Goal: Task Accomplishment & Management: Manage account settings

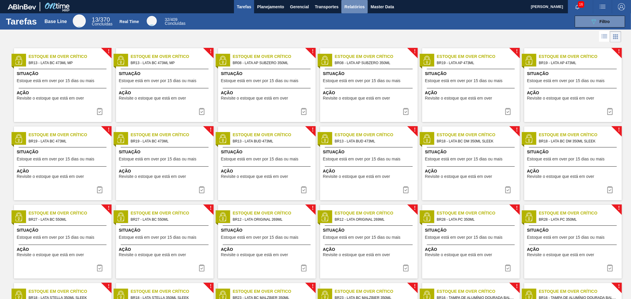
click at [352, 8] on span "Relatórios" at bounding box center [354, 6] width 20 height 7
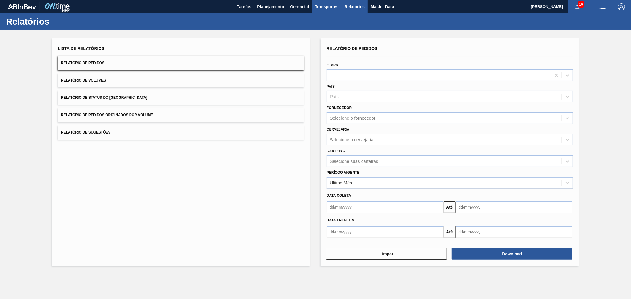
click at [323, 10] on span "Transportes" at bounding box center [327, 6] width 24 height 7
click at [288, 21] on div at bounding box center [315, 149] width 631 height 299
click at [341, 159] on div "Selecione suas carteiras" at bounding box center [354, 161] width 48 height 5
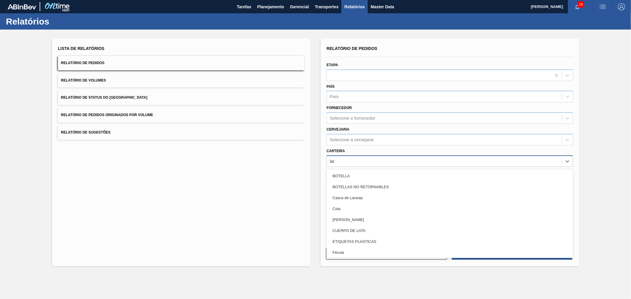
type input "lata"
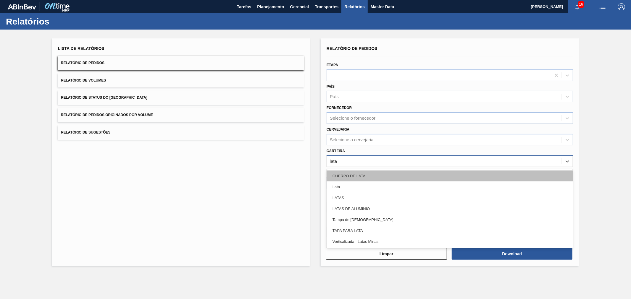
click at [342, 179] on div "CUERPO DE LATA" at bounding box center [449, 176] width 246 height 11
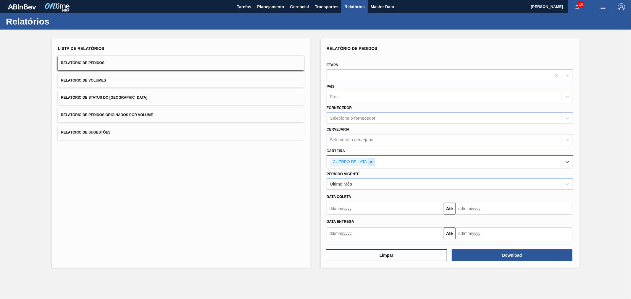
click at [373, 163] on icon at bounding box center [371, 162] width 4 height 4
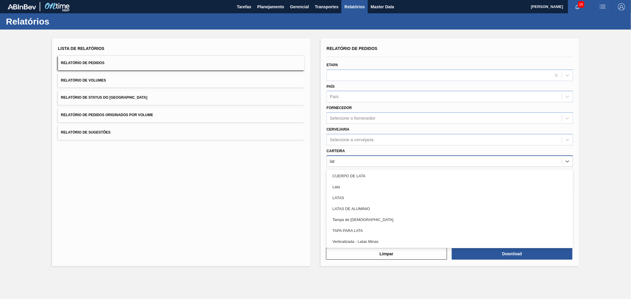
type input "lata"
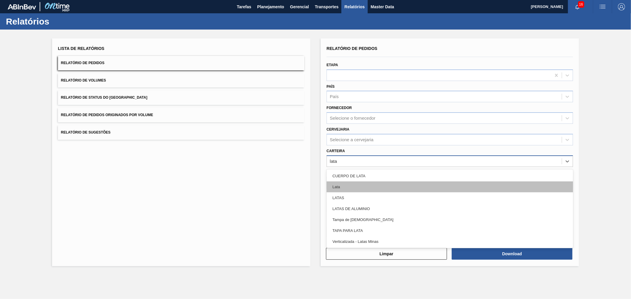
click at [338, 187] on div "Lata" at bounding box center [449, 187] width 246 height 11
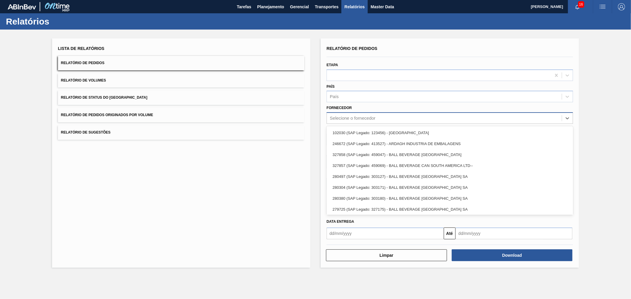
click at [342, 119] on div "Selecione o fornecedor" at bounding box center [353, 118] width 46 height 5
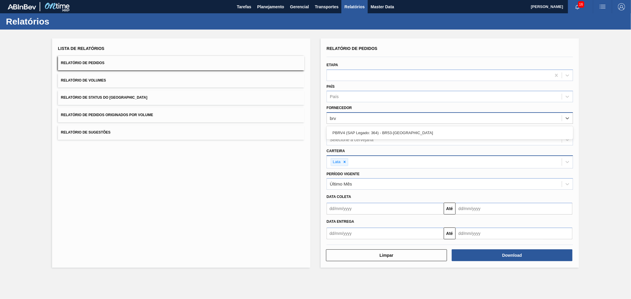
type input "brv4"
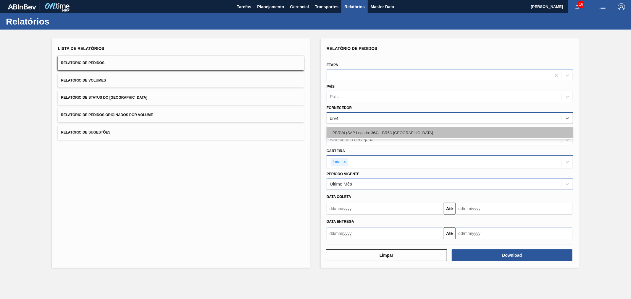
click at [347, 131] on div "PBRV4 (SAP Legado: 364) - BR53-[GEOGRAPHIC_DATA]" at bounding box center [449, 132] width 246 height 11
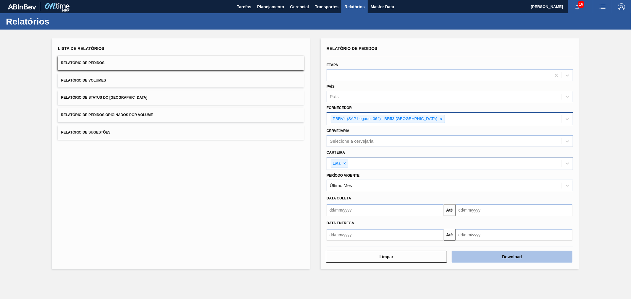
click at [500, 254] on button "Download" at bounding box center [512, 257] width 121 height 12
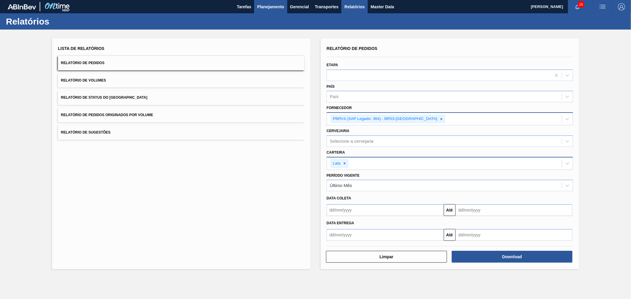
click at [259, 7] on span "Planejamento" at bounding box center [270, 6] width 27 height 7
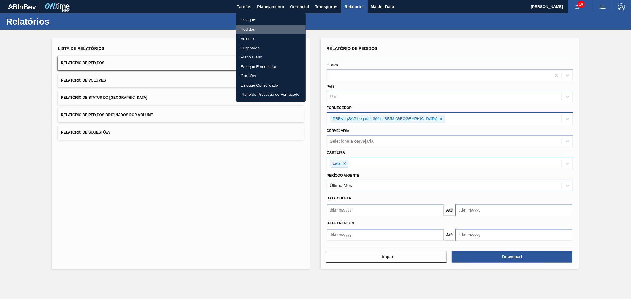
click at [247, 30] on li "Pedidos" at bounding box center [270, 29] width 69 height 9
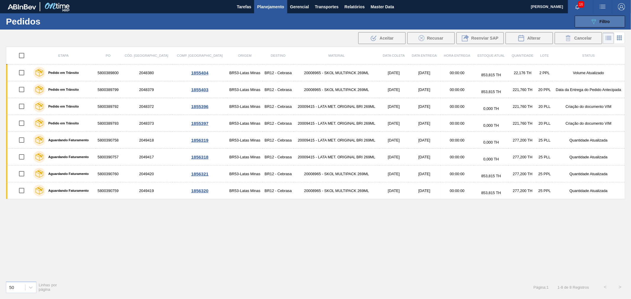
click at [594, 23] on icon "089F7B8B-B2A5-4AFE-B5C0-19BA573D28AC" at bounding box center [593, 21] width 7 height 7
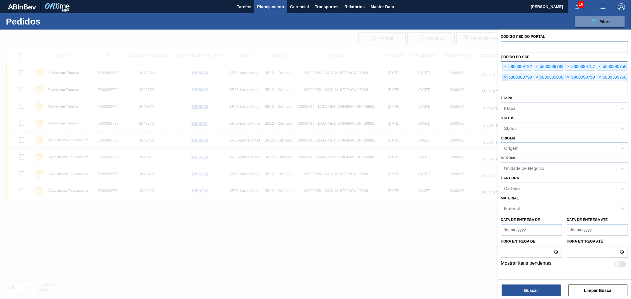
click at [502, 77] on span "×" at bounding box center [505, 77] width 6 height 7
click at [502, 66] on div "× 5800389792" at bounding box center [517, 67] width 30 height 8
click at [503, 66] on span "×" at bounding box center [505, 66] width 6 height 7
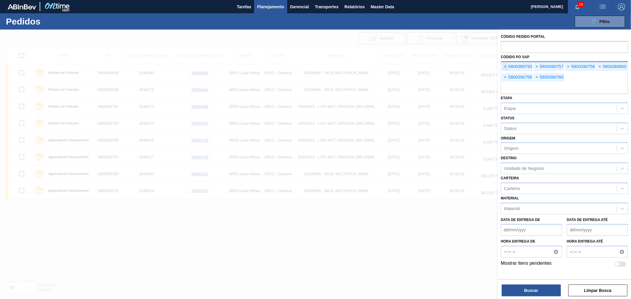
click at [503, 66] on span "×" at bounding box center [505, 66] width 6 height 7
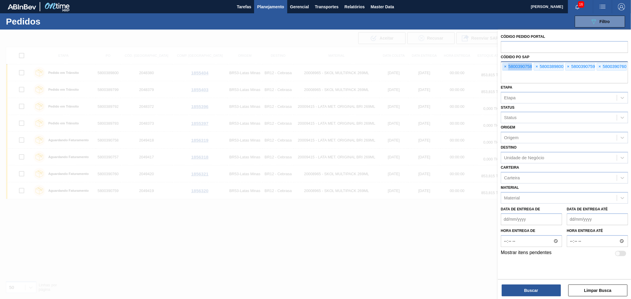
click at [503, 66] on span "×" at bounding box center [505, 66] width 6 height 7
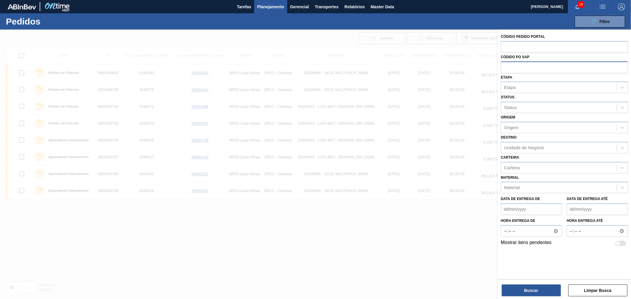
click at [503, 66] on input "text" at bounding box center [564, 67] width 127 height 11
paste input "5800388194"
type input "5800388194"
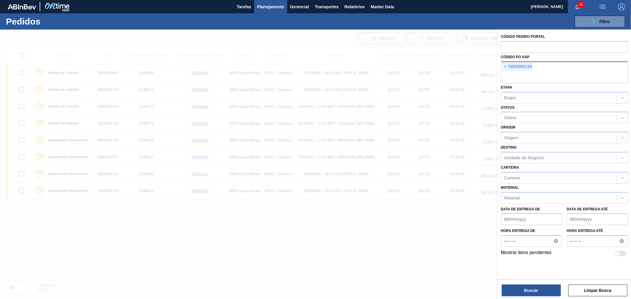
paste input "5800388193"
type input "5800388193"
click at [539, 289] on button "Buscar" at bounding box center [530, 291] width 59 height 12
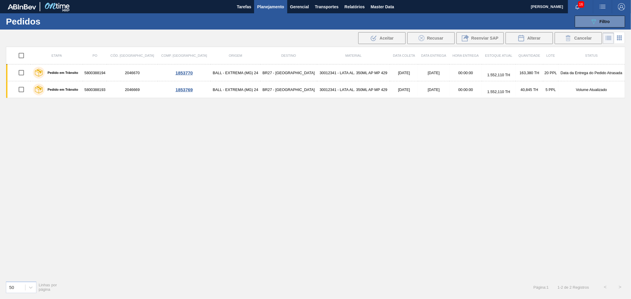
click at [329, 28] on div "089F7B8B-B2A5-4AFE-B5C0-19BA573D28AC Filtro Código Pedido Portal Códido PO SAP …" at bounding box center [362, 22] width 532 height 18
click at [349, 4] on span "Relatórios" at bounding box center [354, 6] width 20 height 7
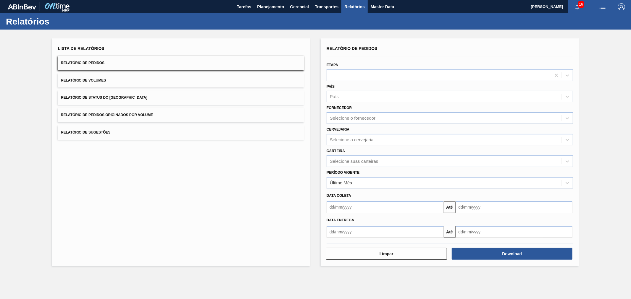
click at [300, 28] on div "Relatórios" at bounding box center [315, 21] width 631 height 16
click at [608, 8] on span "button" at bounding box center [602, 6] width 14 height 7
click at [596, 30] on li "Upload de Volumes" at bounding box center [599, 31] width 54 height 11
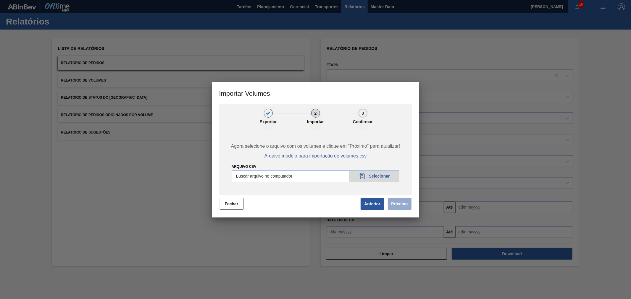
click at [368, 175] on input "Arquivo csv" at bounding box center [316, 176] width 168 height 12
type input "C:\fakepath\Template Subida LM.csv"
click at [404, 206] on button "Próximo" at bounding box center [400, 204] width 24 height 12
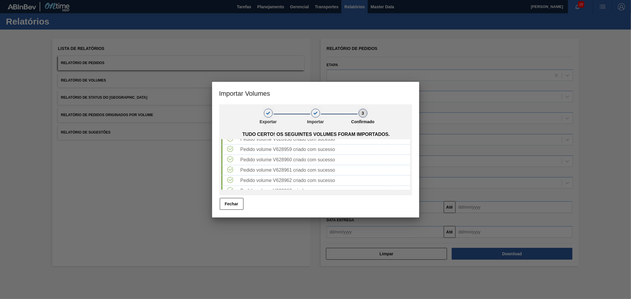
scroll to position [113, 0]
click at [234, 205] on button "Fechar" at bounding box center [232, 204] width 24 height 12
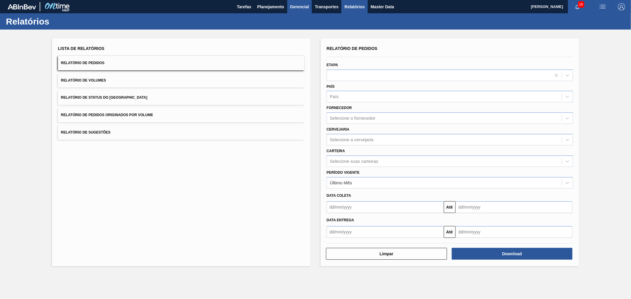
click at [297, 3] on span "Gerencial" at bounding box center [299, 6] width 19 height 7
click at [266, 16] on div at bounding box center [315, 149] width 631 height 299
click at [329, 4] on span "Transportes" at bounding box center [327, 6] width 24 height 7
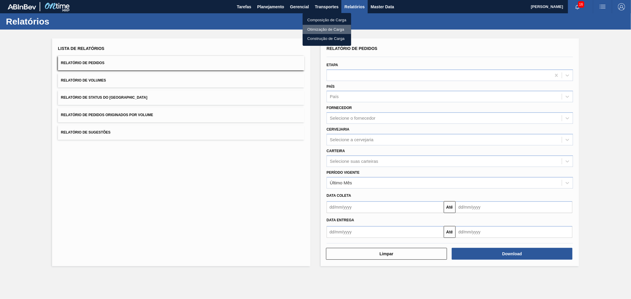
click at [321, 28] on li "Otimização de Carga" at bounding box center [326, 29] width 48 height 9
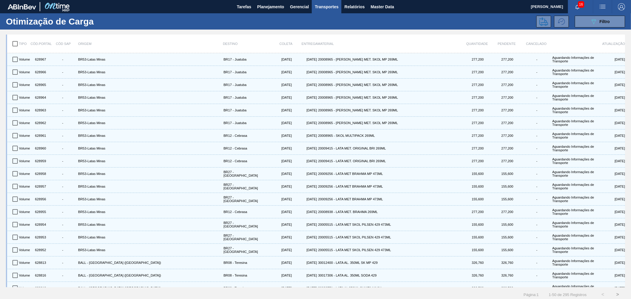
click at [573, 7] on span "button" at bounding box center [577, 6] width 14 height 5
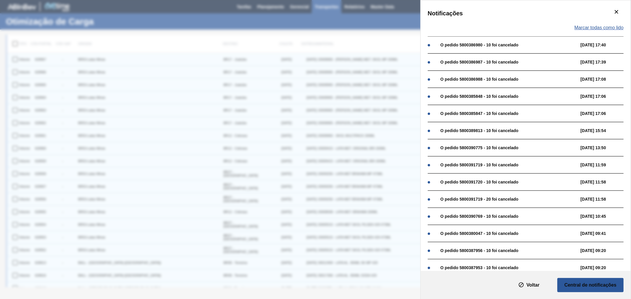
click at [597, 27] on span "Marcar todas como lido" at bounding box center [598, 27] width 49 height 5
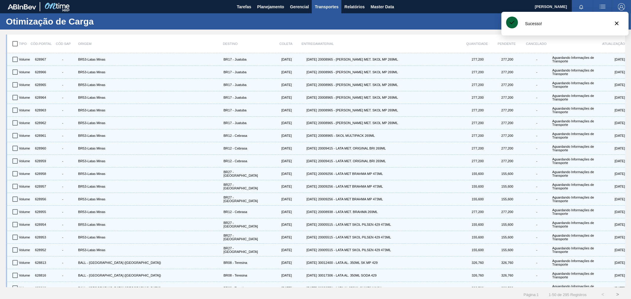
click at [468, 21] on div "089F7B8B-B2A5-4AFE-B5C0-19BA573D28AC Filtro" at bounding box center [372, 22] width 512 height 12
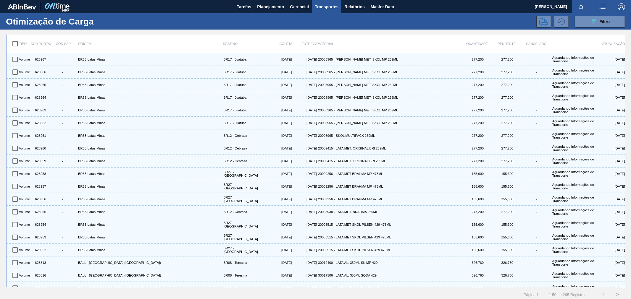
click at [579, 9] on icon "button" at bounding box center [581, 7] width 5 height 5
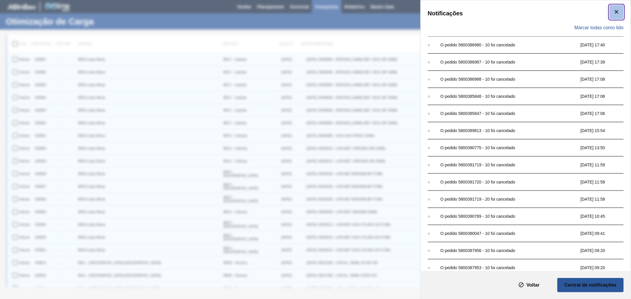
click at [617, 12] on icon "botão de ícone" at bounding box center [616, 11] width 7 height 7
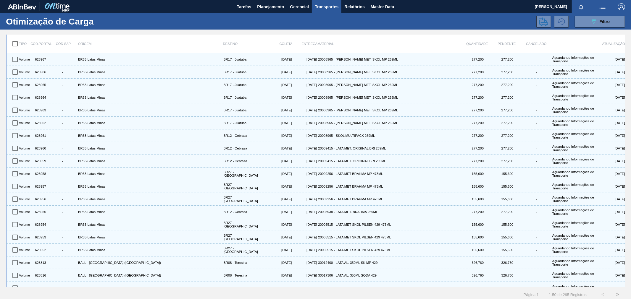
click at [471, 21] on div "089F7B8B-B2A5-4AFE-B5C0-19BA573D28AC Filtro" at bounding box center [372, 22] width 512 height 12
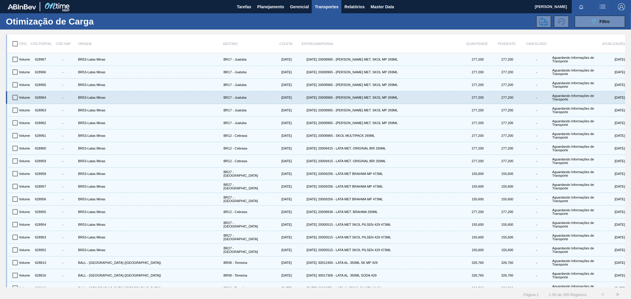
drag, startPoint x: 394, startPoint y: 108, endPoint x: 315, endPoint y: 103, distance: 79.7
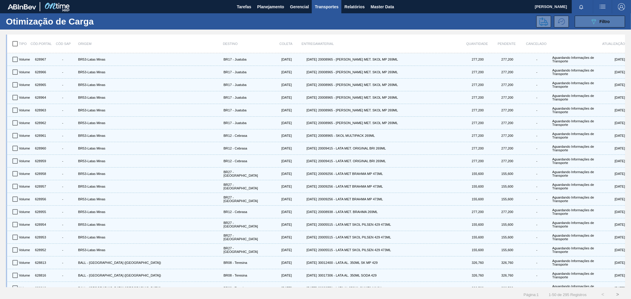
click at [617, 18] on button "089F7B8B-B2A5-4AFE-B5C0-19BA573D28AC Filtro" at bounding box center [600, 22] width 50 height 12
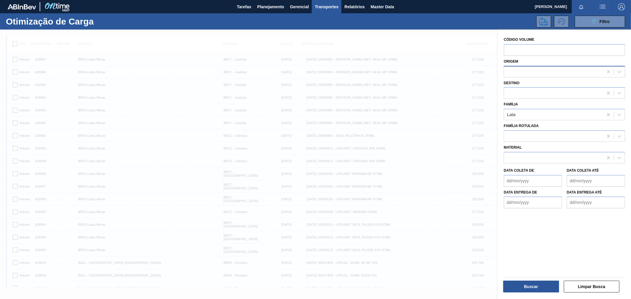
click at [525, 73] on div at bounding box center [553, 71] width 99 height 9
type input "p"
type input "b"
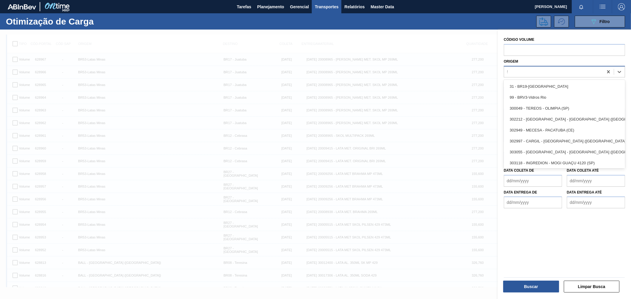
type input "53"
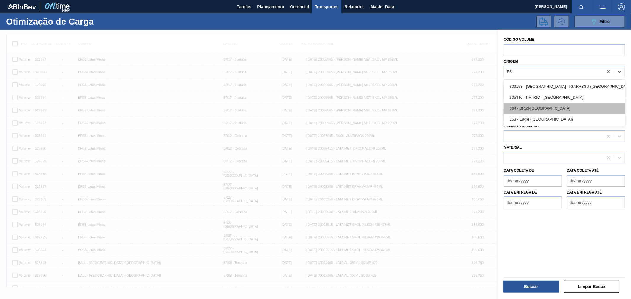
click at [549, 109] on div "364 - BR53-[GEOGRAPHIC_DATA]" at bounding box center [564, 108] width 121 height 11
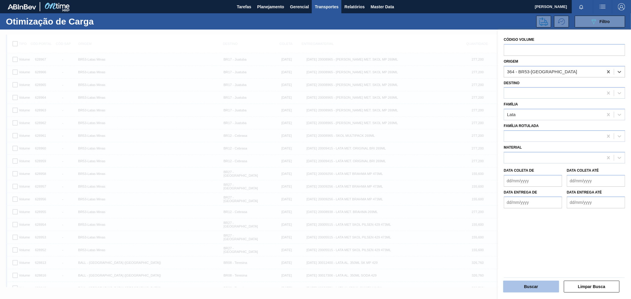
click at [534, 287] on button "Buscar" at bounding box center [531, 287] width 56 height 12
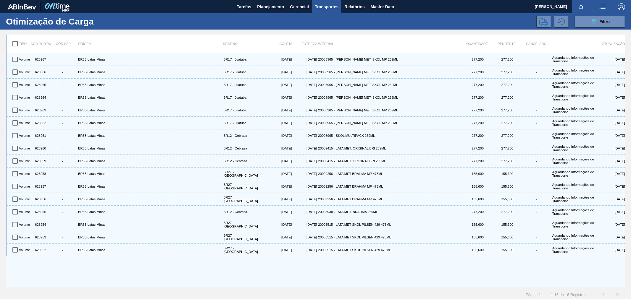
click at [13, 42] on input "checkbox" at bounding box center [15, 44] width 12 height 12
checkbox input "true"
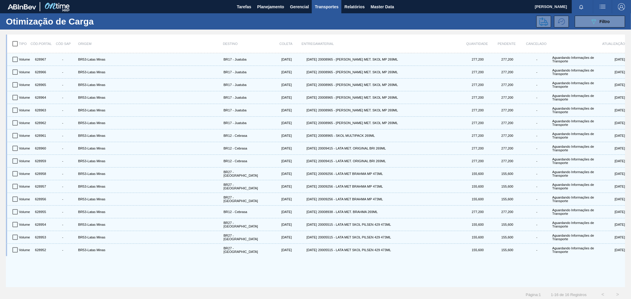
checkbox input "true"
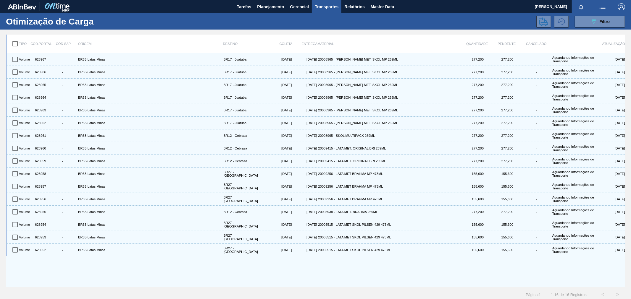
checkbox input "true"
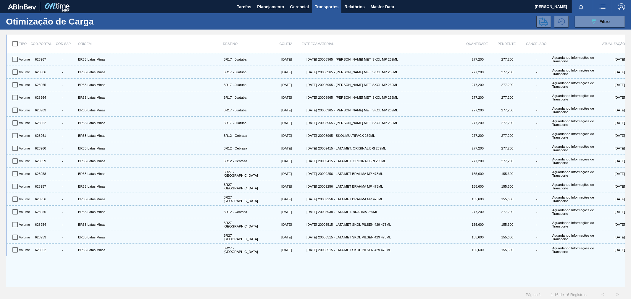
checkbox input "true"
click at [540, 21] on icon at bounding box center [543, 21] width 9 height 9
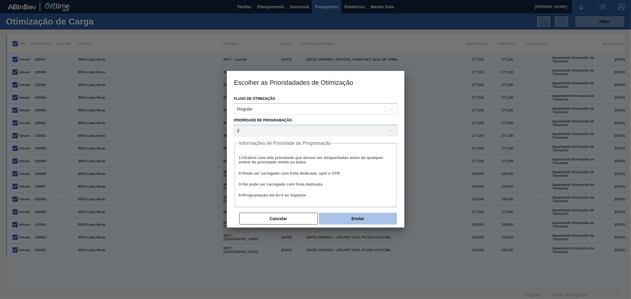
click at [354, 221] on button "Enviar" at bounding box center [358, 219] width 78 height 12
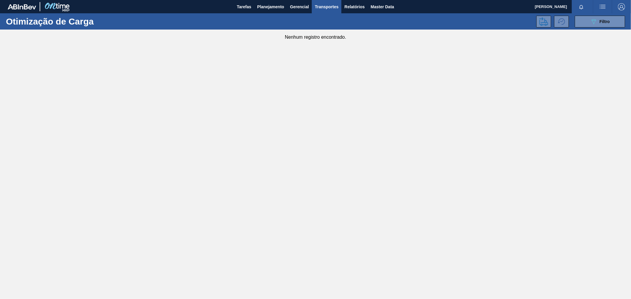
click at [313, 64] on main "Tarefas Planejamento Gerencial Transportes Relatórios Master Data [PERSON_NAME]…" at bounding box center [315, 149] width 631 height 299
click at [271, 6] on span "Planejamento" at bounding box center [270, 6] width 27 height 7
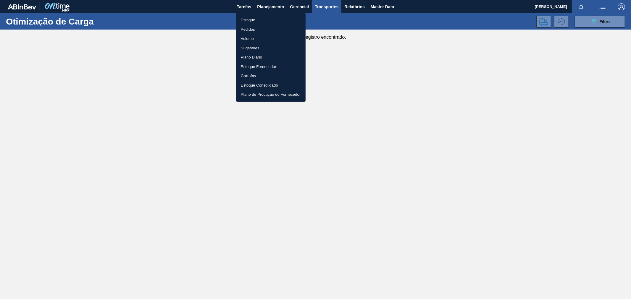
click at [352, 41] on div at bounding box center [315, 149] width 631 height 299
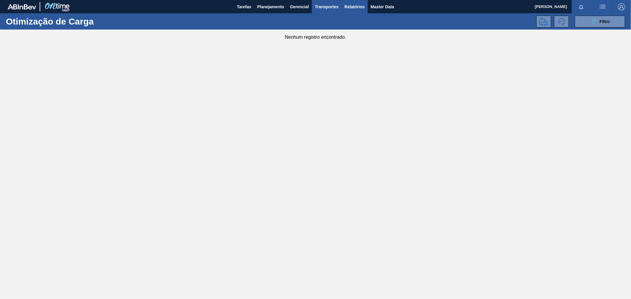
click at [342, 9] on button "Relatórios" at bounding box center [354, 6] width 26 height 13
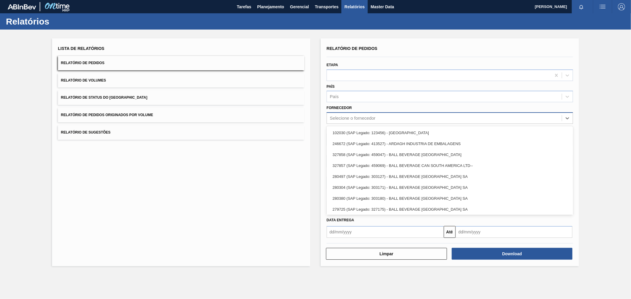
click at [355, 116] on div "Selecione o fornecedor" at bounding box center [353, 118] width 46 height 5
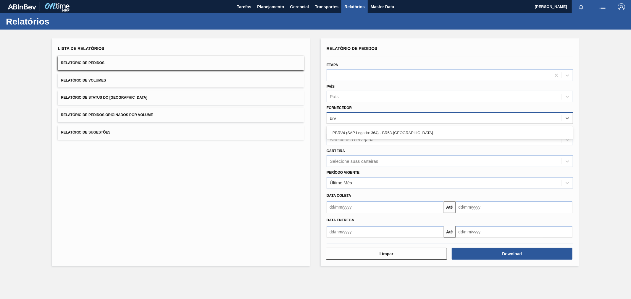
type input "brv4"
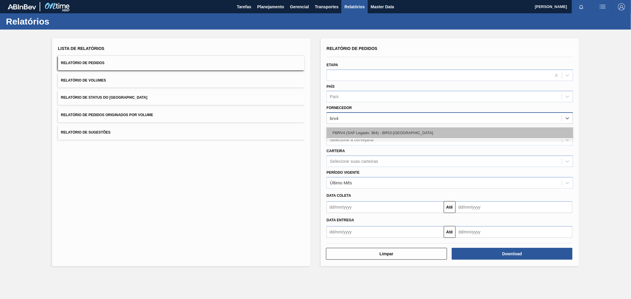
click at [356, 131] on div "PBRV4 (SAP Legado: 364) - BR53-[GEOGRAPHIC_DATA]" at bounding box center [449, 132] width 246 height 11
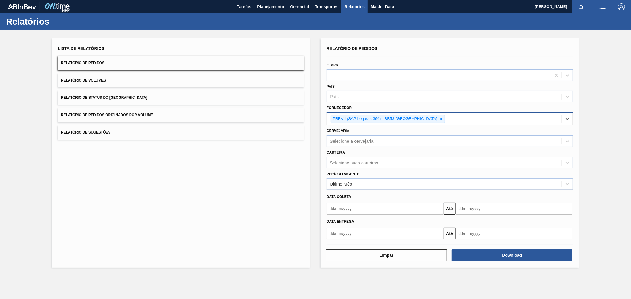
click at [361, 161] on div "Selecione suas carteiras" at bounding box center [354, 162] width 48 height 5
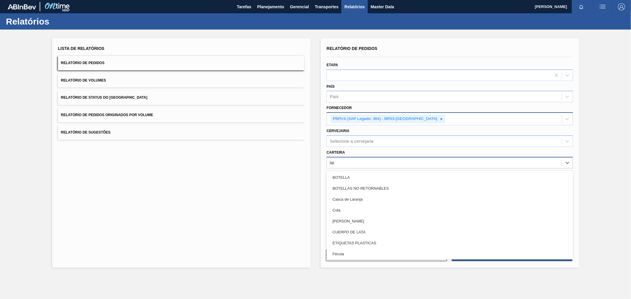
type input "lata"
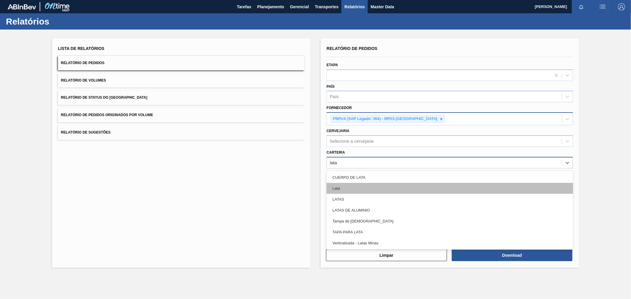
click at [352, 187] on div "Lata" at bounding box center [449, 188] width 246 height 11
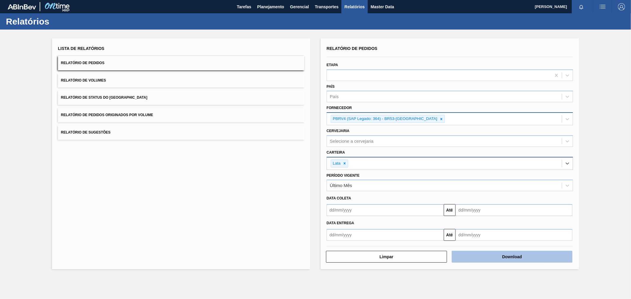
click at [520, 256] on button "Download" at bounding box center [512, 257] width 121 height 12
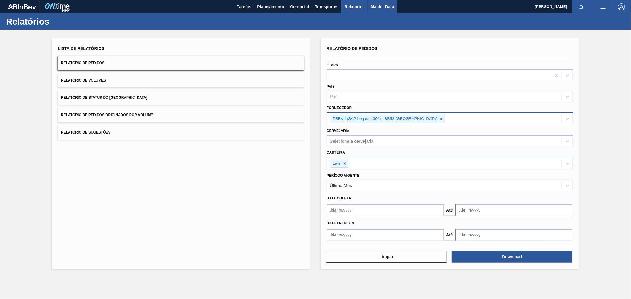
click at [387, 7] on span "Master Data" at bounding box center [382, 6] width 23 height 7
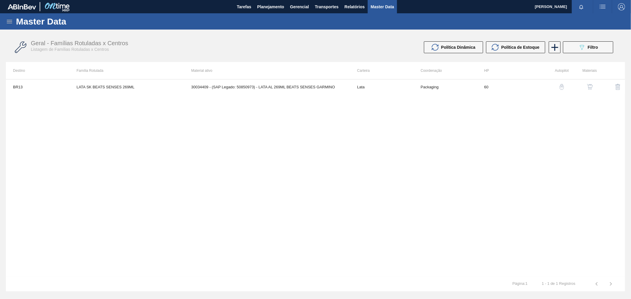
click at [9, 22] on icon at bounding box center [9, 21] width 7 height 7
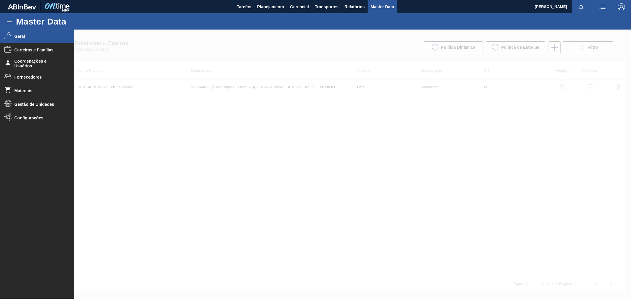
click at [19, 37] on span "Geral" at bounding box center [38, 36] width 49 height 5
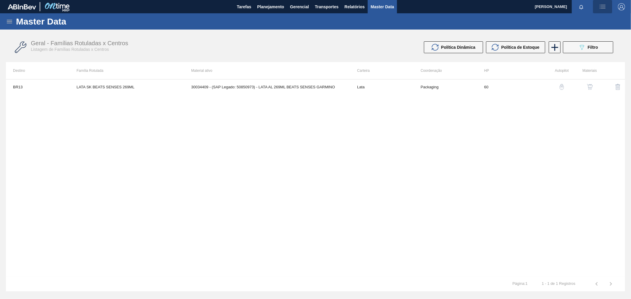
click at [605, 10] on img "button" at bounding box center [602, 6] width 7 height 7
click at [426, 22] on div at bounding box center [315, 149] width 631 height 299
click at [594, 43] on button "089F7B8B-B2A5-4AFE-B5C0-19BA573D28AC Filtro" at bounding box center [588, 47] width 50 height 12
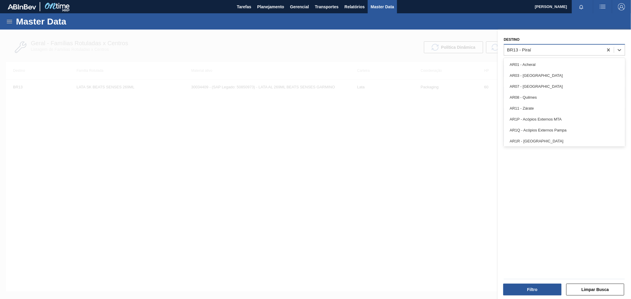
click at [539, 51] on div "BR13 - Piraí" at bounding box center [553, 50] width 99 height 9
type input "cam"
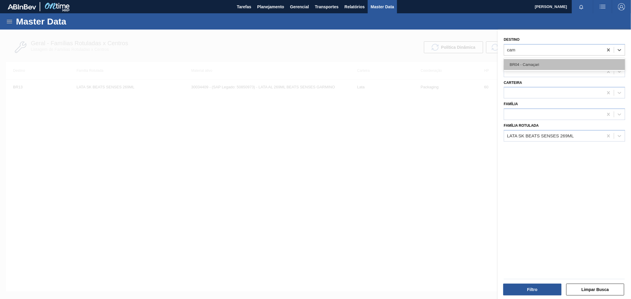
click at [533, 65] on div "BR04 - Camaçari" at bounding box center [564, 64] width 121 height 11
click at [567, 136] on div "LATA SK BEATS SENSES 269ML" at bounding box center [540, 135] width 67 height 5
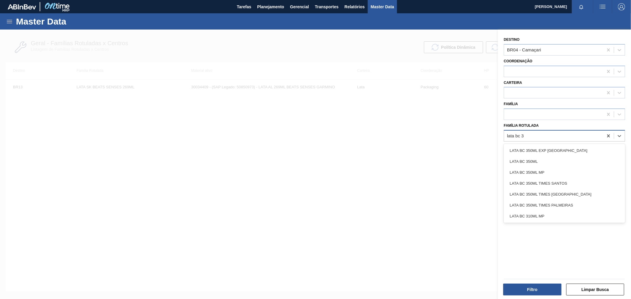
type Rotulada "lata bc 35"
click at [560, 172] on div "LATA BC 350ML MP" at bounding box center [564, 172] width 121 height 11
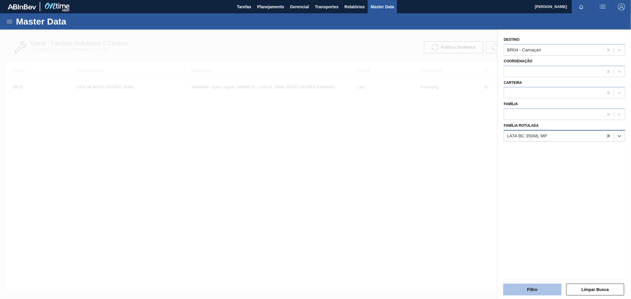
click at [537, 294] on button "Filtro" at bounding box center [532, 290] width 58 height 12
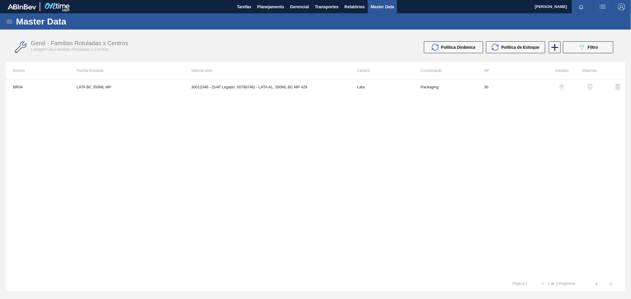
click at [589, 89] on img "button" at bounding box center [590, 87] width 6 height 6
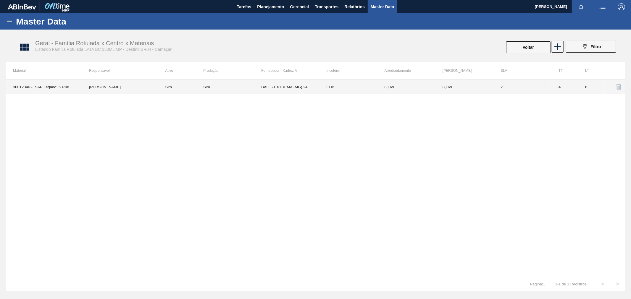
click at [187, 85] on td "Sim" at bounding box center [180, 87] width 45 height 15
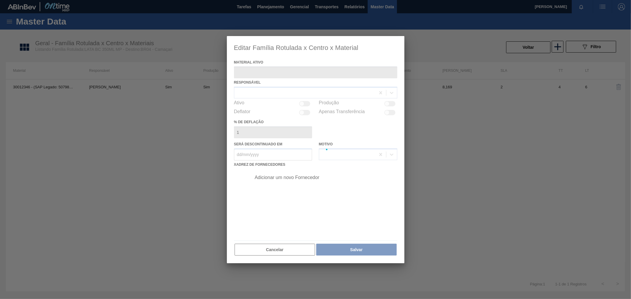
type ativo "30012346 - (SAP Legado: 50798746) - LATA AL. 350ML BC MP 429"
checkbox input "true"
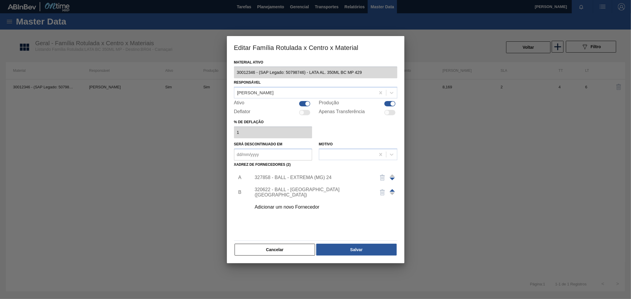
click at [289, 210] on div "Adicionar um novo Fornecedor" at bounding box center [322, 207] width 149 height 15
click at [290, 209] on div "Adicionar um novo Fornecedor" at bounding box center [313, 207] width 116 height 5
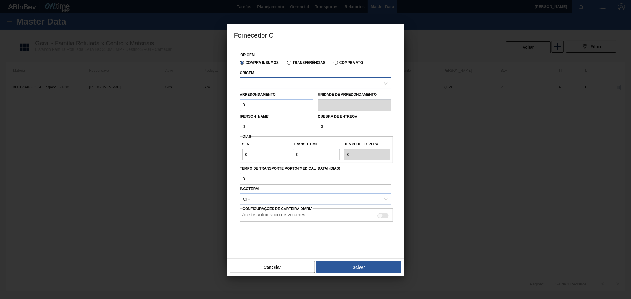
click at [268, 84] on div at bounding box center [310, 83] width 140 height 9
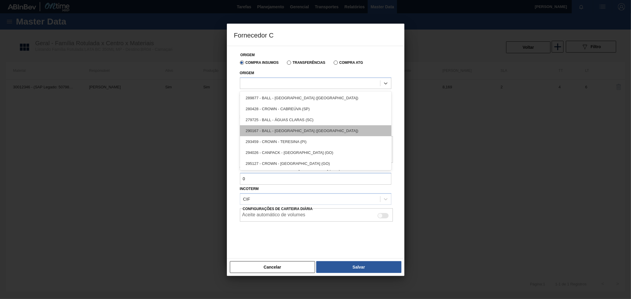
click at [283, 131] on div "290167 - BALL - [GEOGRAPHIC_DATA] ([GEOGRAPHIC_DATA])" at bounding box center [315, 130] width 151 height 11
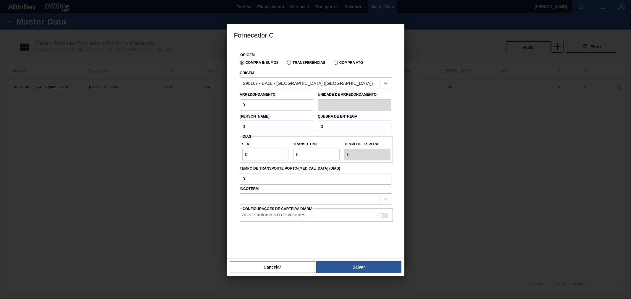
click at [252, 105] on input "0" at bounding box center [276, 105] width 73 height 12
drag, startPoint x: 271, startPoint y: 104, endPoint x: 215, endPoint y: 102, distance: 55.3
click at [215, 102] on div "Fornecedor C Origem Compra Insumos Transferências Compra ATG Origem 290167 - BA…" at bounding box center [315, 149] width 631 height 299
type input "8,169"
drag, startPoint x: 262, startPoint y: 123, endPoint x: 201, endPoint y: 120, distance: 60.4
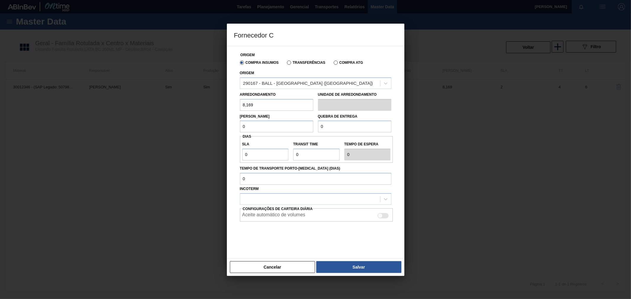
click at [203, 120] on div "Fornecedor C Origem Compra Insumos Transferências Compra ATG Origem 290167 - BA…" at bounding box center [315, 149] width 631 height 299
type input "8,169"
drag, startPoint x: 266, startPoint y: 151, endPoint x: 231, endPoint y: 149, distance: 35.0
click at [227, 150] on div "Origem Compra Insumos Transferências Compra ATG Origem 290167 - BALL - [GEOGRAP…" at bounding box center [315, 152] width 177 height 213
type input "2"
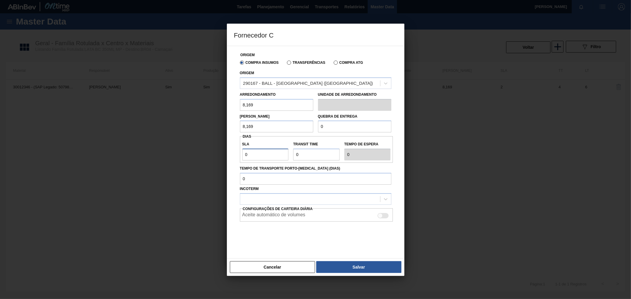
type input "2"
click at [306, 155] on input "Transit Time" at bounding box center [316, 155] width 46 height 12
drag, startPoint x: 306, startPoint y: 153, endPoint x: 289, endPoint y: 151, distance: 16.6
click at [278, 150] on div "SLA 2 Transit Time Tempo de espera 2" at bounding box center [316, 150] width 153 height 22
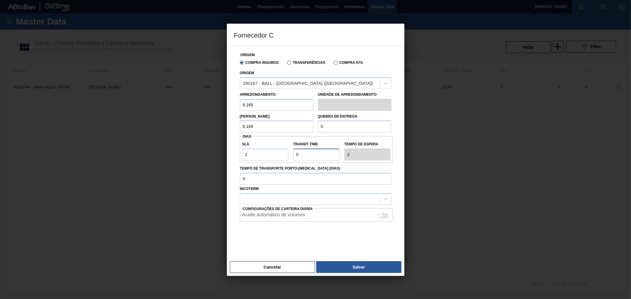
type input "3"
type input "5"
type input "3"
click at [331, 145] on label "Transit Time" at bounding box center [316, 144] width 46 height 9
click at [331, 149] on input "Transit Time" at bounding box center [316, 155] width 46 height 12
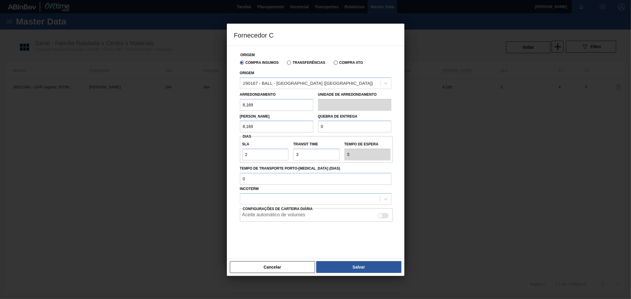
drag, startPoint x: 309, startPoint y: 122, endPoint x: 298, endPoint y: 123, distance: 11.3
click at [298, 123] on div "[PERSON_NAME] 8,169 Quebra de entrega 0" at bounding box center [315, 122] width 156 height 22
type input "163,38"
click at [333, 169] on label "Tempo de Transporte Porto-[MEDICAL_DATA] (dias)" at bounding box center [315, 168] width 151 height 9
click at [333, 173] on input "Tempo de Transporte Porto-[MEDICAL_DATA] (dias)" at bounding box center [315, 179] width 151 height 12
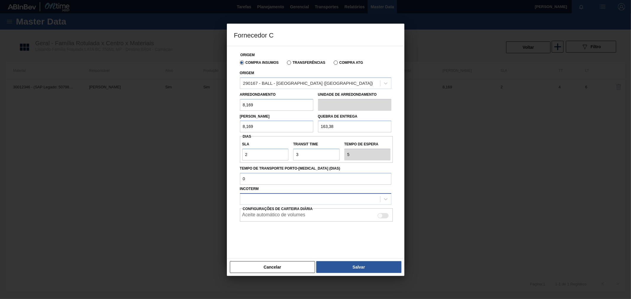
click at [309, 200] on div at bounding box center [310, 199] width 140 height 9
click at [276, 224] on div "FOB" at bounding box center [315, 224] width 151 height 11
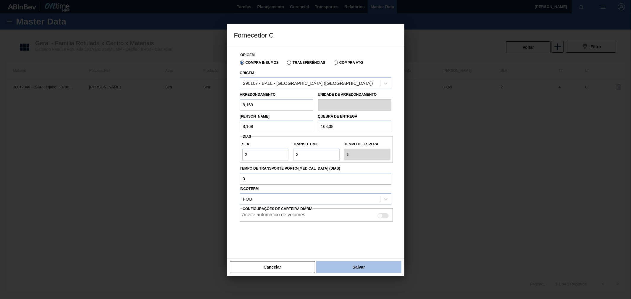
click at [354, 262] on button "Salvar" at bounding box center [358, 267] width 85 height 12
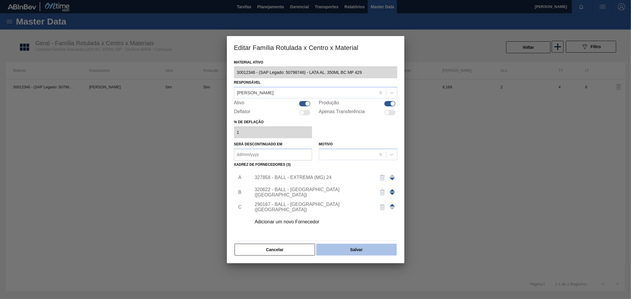
click at [362, 250] on button "Salvar" at bounding box center [356, 250] width 80 height 12
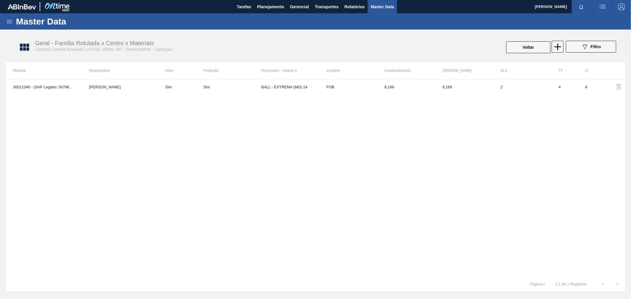
click at [331, 195] on div "30012346 - (SAP Legado: 50798746) - LATA AL. 350ML BC MP 429 [PERSON_NAME] Sim …" at bounding box center [315, 178] width 619 height 198
click at [226, 57] on div "Geral - Família Rotulada x Centro x Materiais Listando Família Rotulada:LATA BC…" at bounding box center [318, 47] width 619 height 22
click at [174, 69] on th "Ativo" at bounding box center [180, 70] width 45 height 17
click at [539, 45] on button "Voltar" at bounding box center [528, 47] width 44 height 12
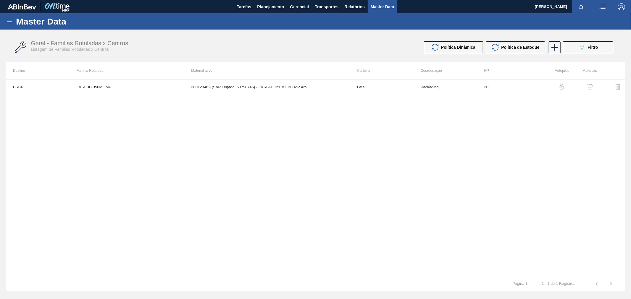
click at [349, 50] on div "Política Dinâmica Política de Estoque 089F7B8B-B2A5-4AFE-B5C0-19BA573D28AC Filt…" at bounding box center [468, 47] width 295 height 12
